Goal: Navigation & Orientation: Find specific page/section

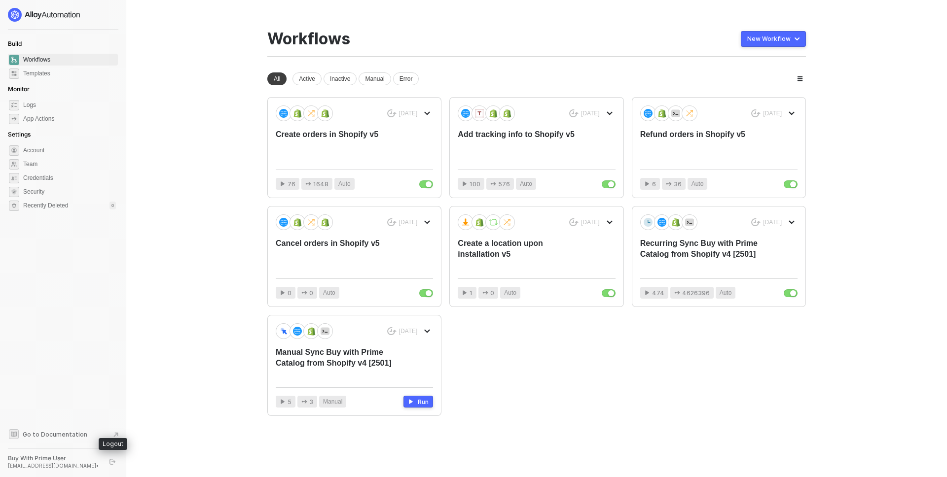
click at [112, 460] on icon "logout" at bounding box center [112, 462] width 6 height 6
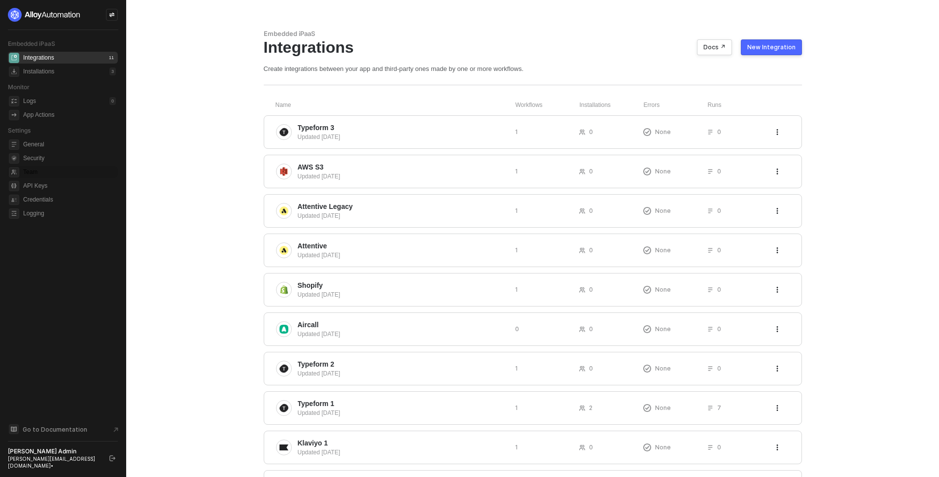
drag, startPoint x: 151, startPoint y: 242, endPoint x: 117, endPoint y: 171, distance: 78.9
click at [151, 242] on main "Embedded iPaaS Integrations Docs ↗ New Integration Create integrations between …" at bounding box center [469, 286] width 939 height 573
click at [110, 12] on icon "icon-swap" at bounding box center [112, 15] width 6 height 6
